Goal: Transaction & Acquisition: Purchase product/service

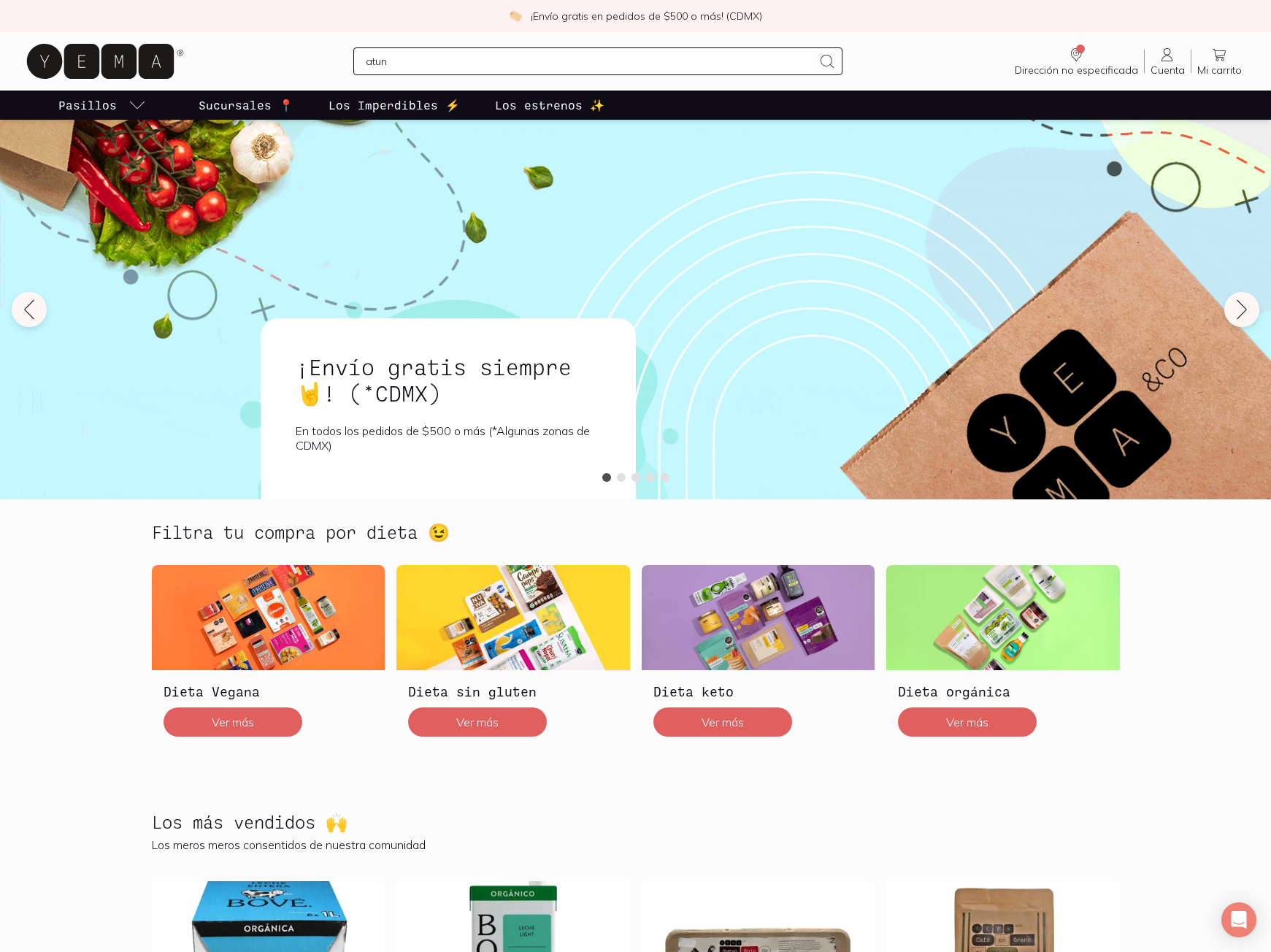
type input "atun"
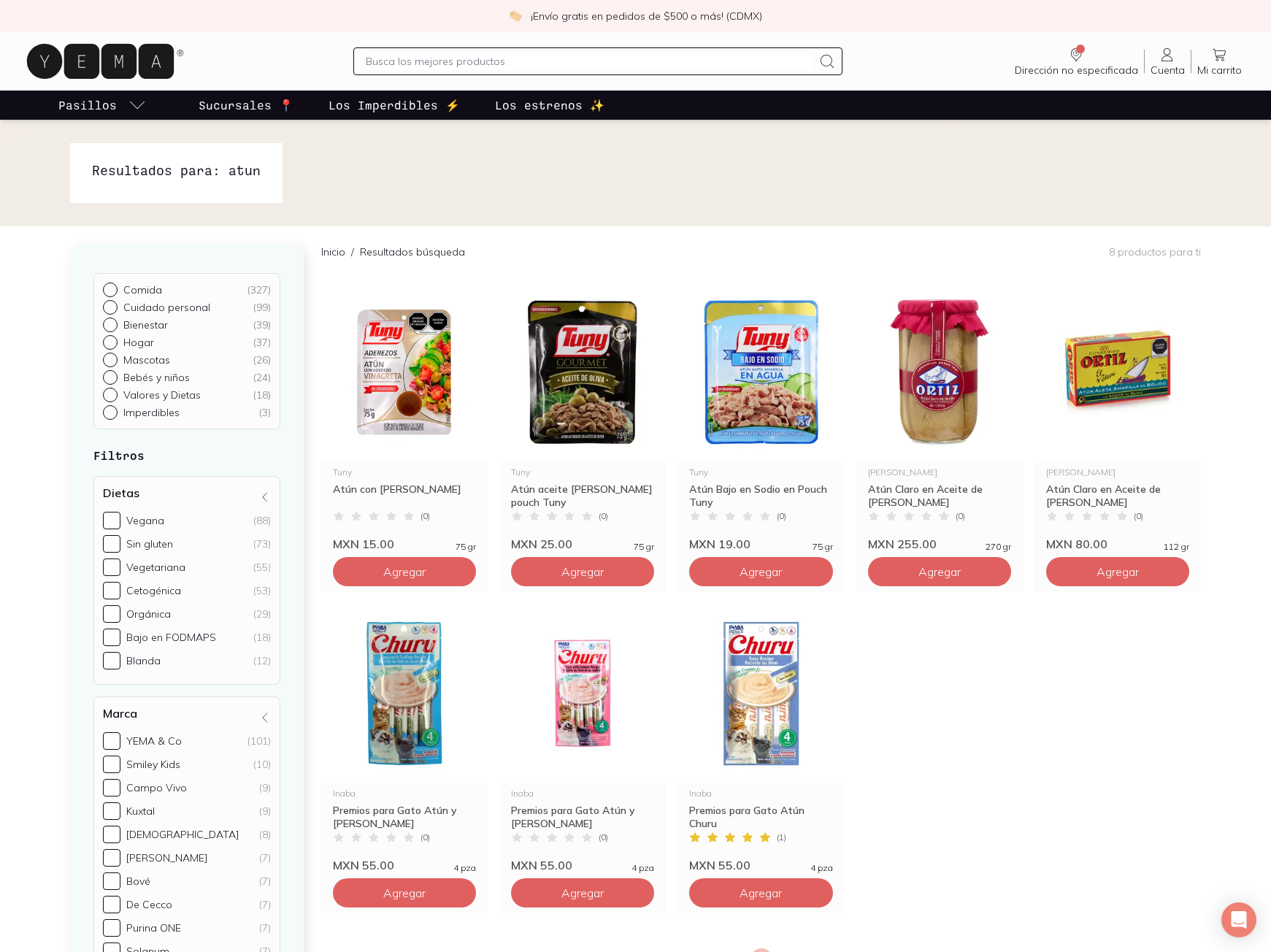
click at [442, 47] on div "Dirección no especificada Sin CP Estás viendo todo nuestro catálogo, algunos pr…" at bounding box center [636, 61] width 1225 height 47
click at [442, 55] on input "text" at bounding box center [589, 61] width 447 height 17
click at [770, 393] on img at bounding box center [761, 372] width 167 height 180
